Goal: Task Accomplishment & Management: Manage account settings

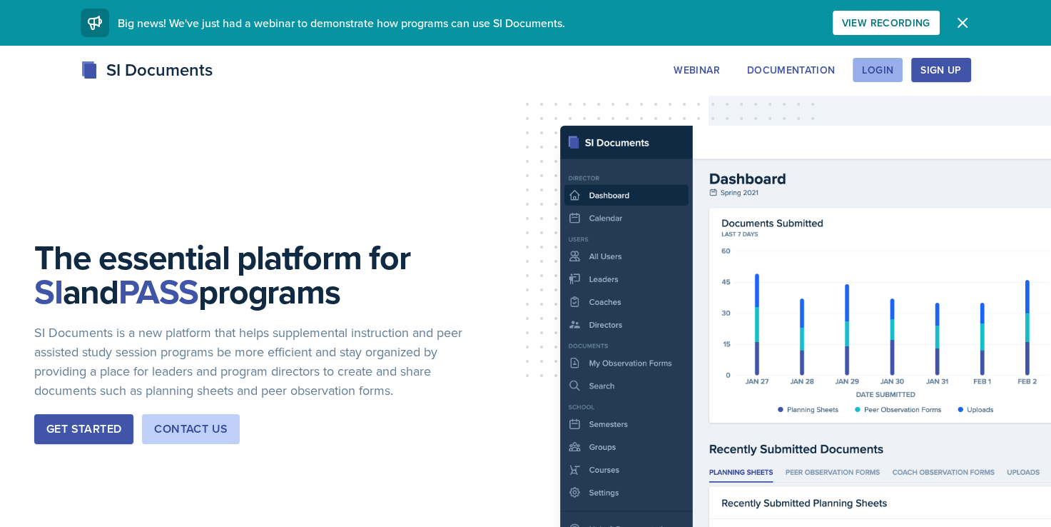
click at [869, 79] on button "Login" at bounding box center [878, 70] width 50 height 24
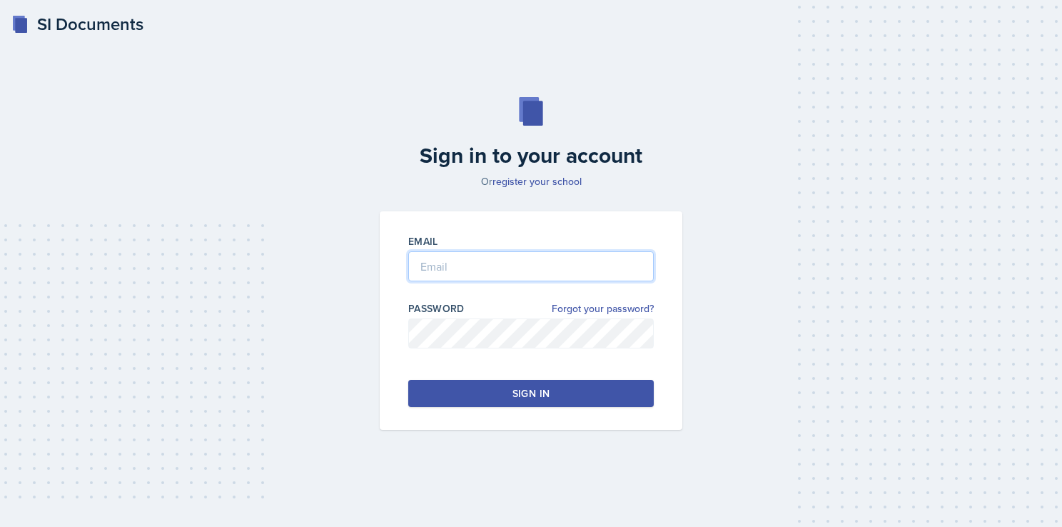
type input "[EMAIL_ADDRESS][DOMAIN_NAME]"
click at [498, 263] on input "[EMAIL_ADDRESS][DOMAIN_NAME]" at bounding box center [531, 266] width 246 height 30
click at [428, 390] on button "Sign in" at bounding box center [531, 393] width 246 height 27
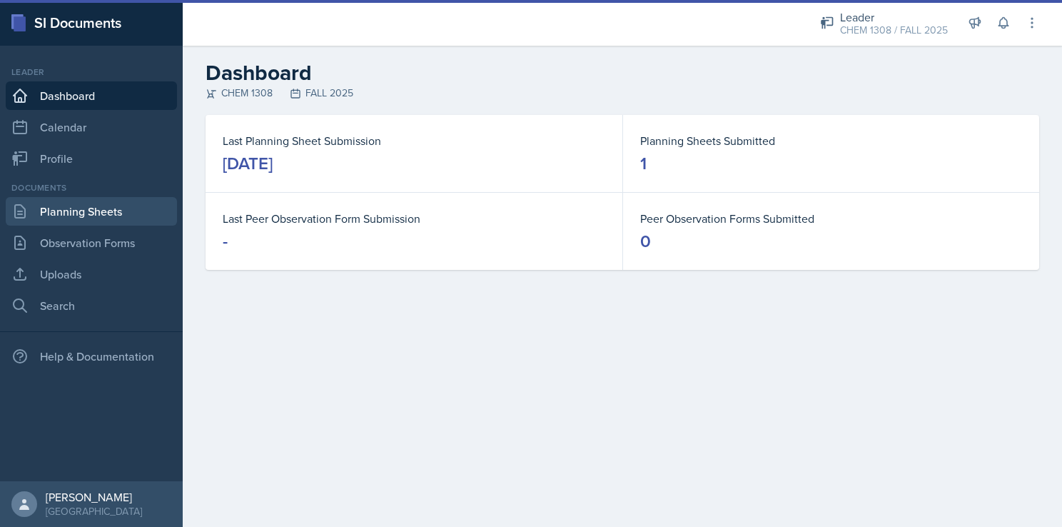
click at [121, 221] on link "Planning Sheets" at bounding box center [91, 211] width 171 height 29
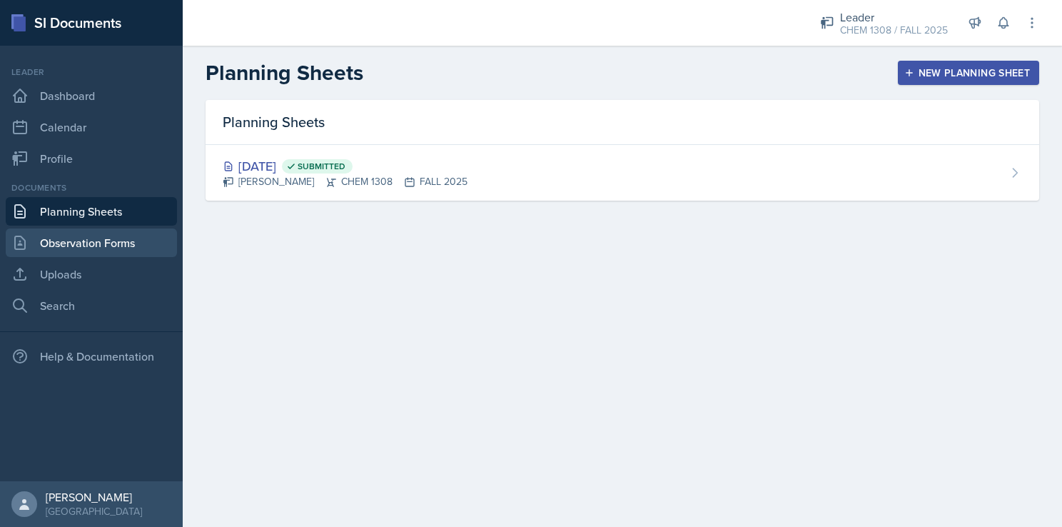
click at [126, 239] on link "Observation Forms" at bounding box center [91, 242] width 171 height 29
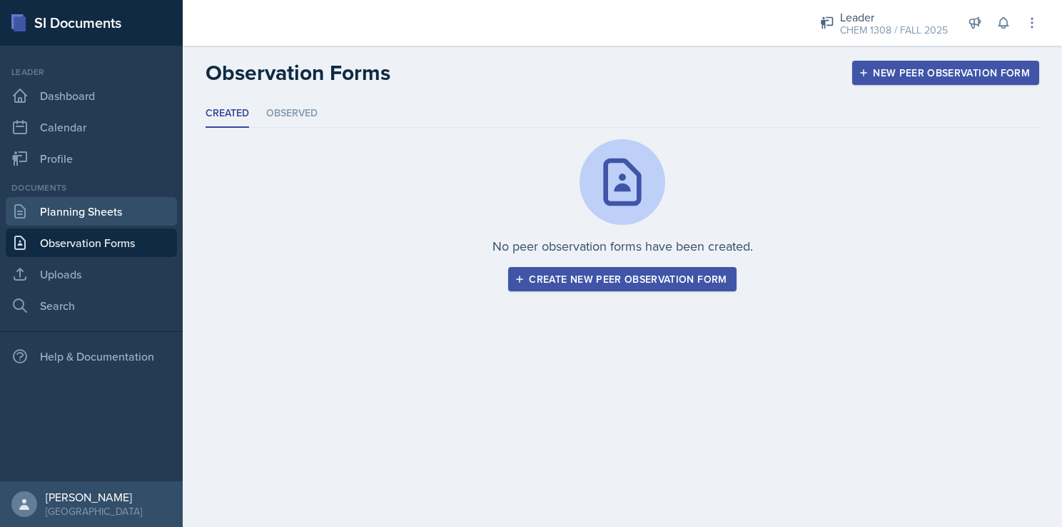
click at [121, 221] on link "Planning Sheets" at bounding box center [91, 211] width 171 height 29
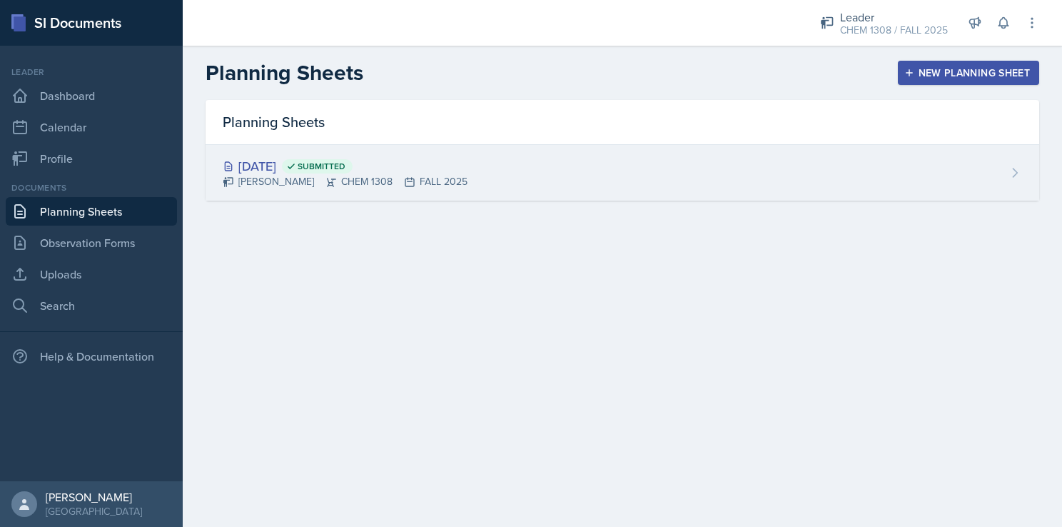
click at [303, 164] on div "[DATE] Submitted" at bounding box center [345, 165] width 245 height 19
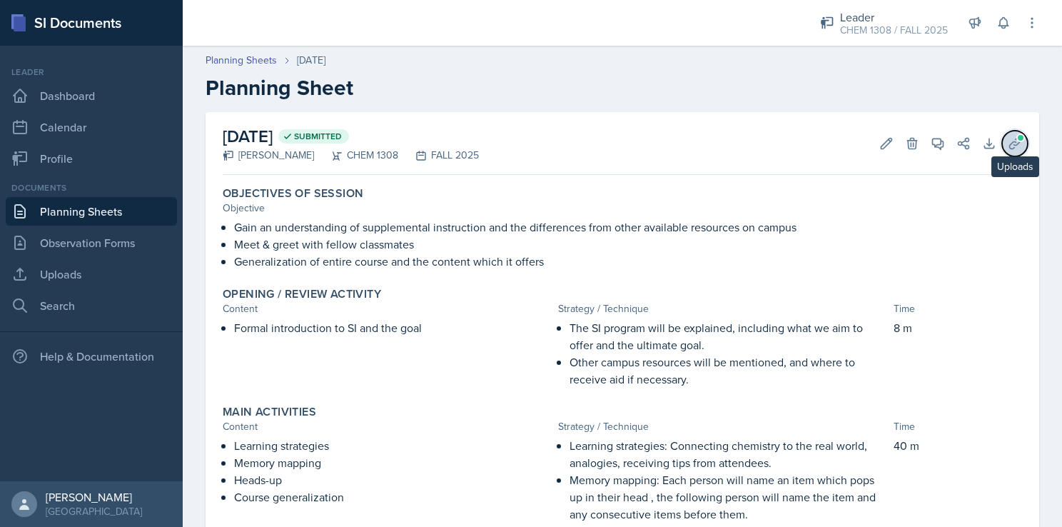
click at [1013, 147] on button "Uploads" at bounding box center [1015, 144] width 26 height 26
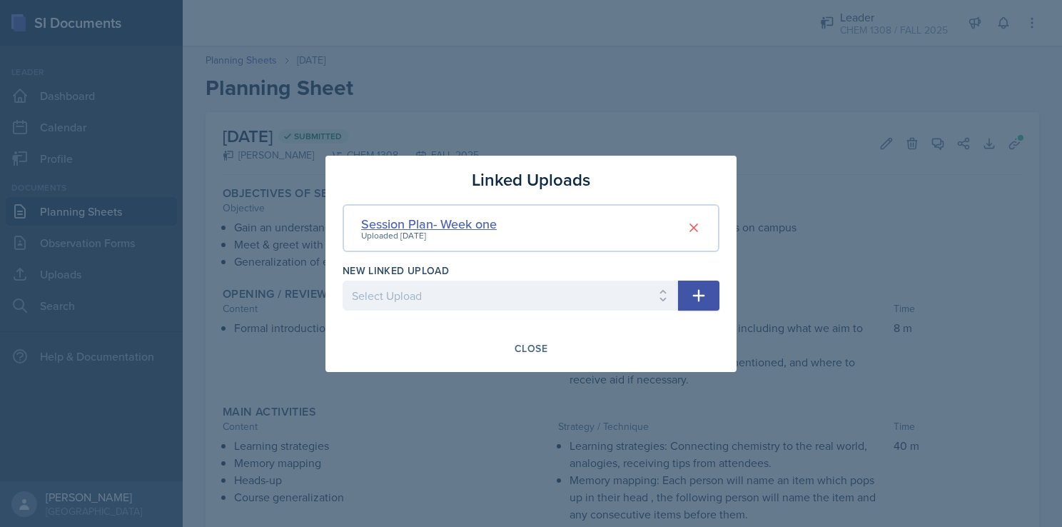
click at [422, 221] on div "Session Plan- Week one" at bounding box center [429, 223] width 136 height 19
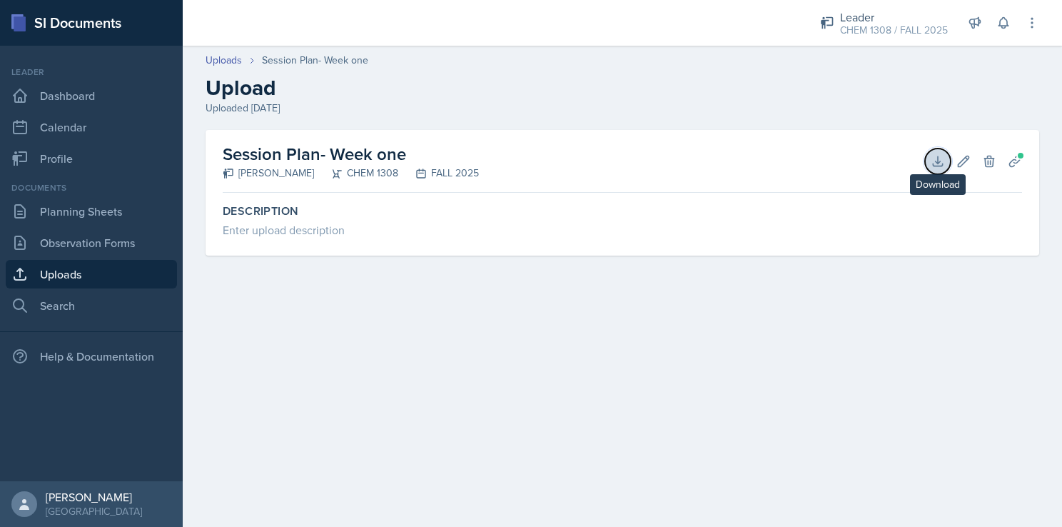
click at [943, 163] on icon at bounding box center [938, 161] width 14 height 14
click at [346, 367] on main "Uploads Session Plan- Week one Upload Uploaded [DATE] Session Plan- Week one [P…" at bounding box center [622, 286] width 879 height 481
click at [77, 270] on link "Uploads" at bounding box center [91, 274] width 171 height 29
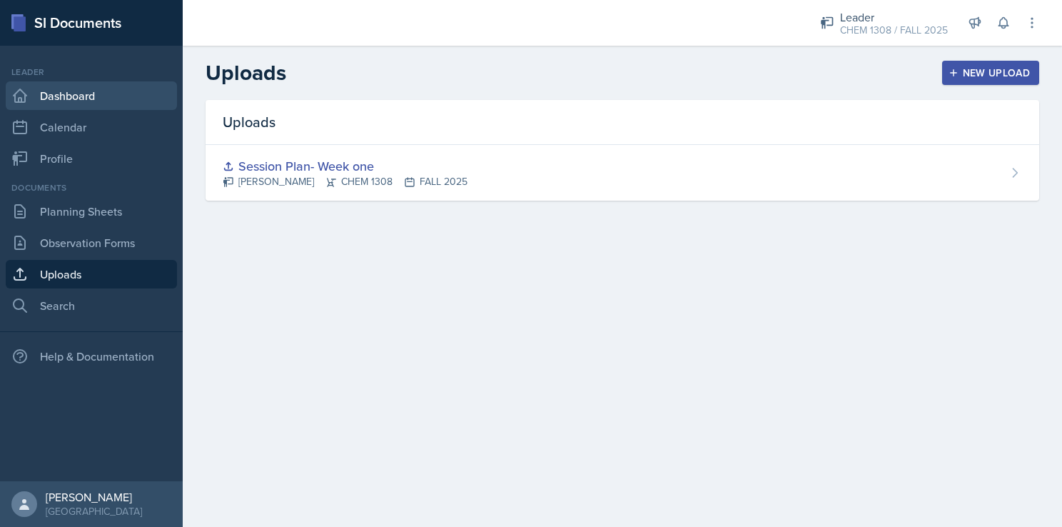
click at [104, 85] on link "Dashboard" at bounding box center [91, 95] width 171 height 29
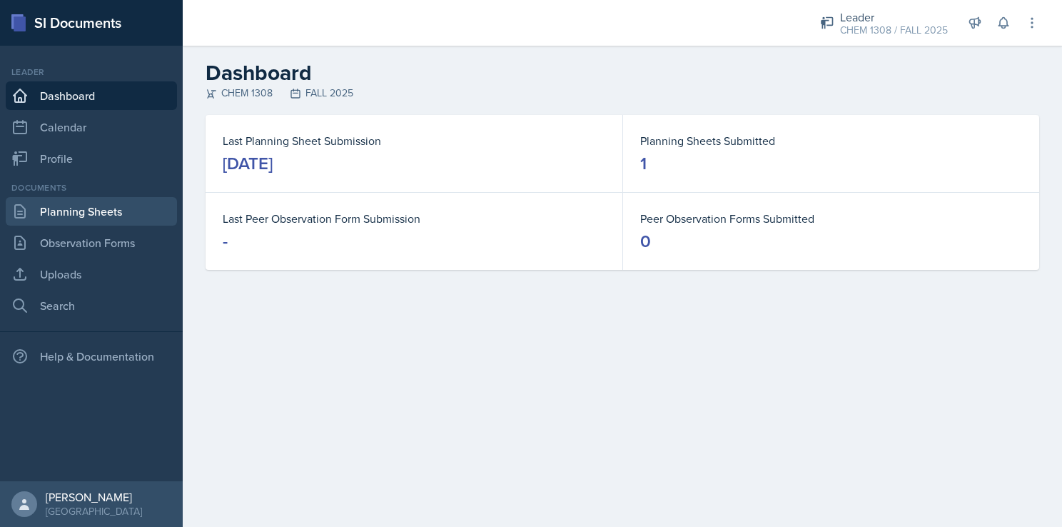
click at [90, 216] on link "Planning Sheets" at bounding box center [91, 211] width 171 height 29
